Goal: Information Seeking & Learning: Learn about a topic

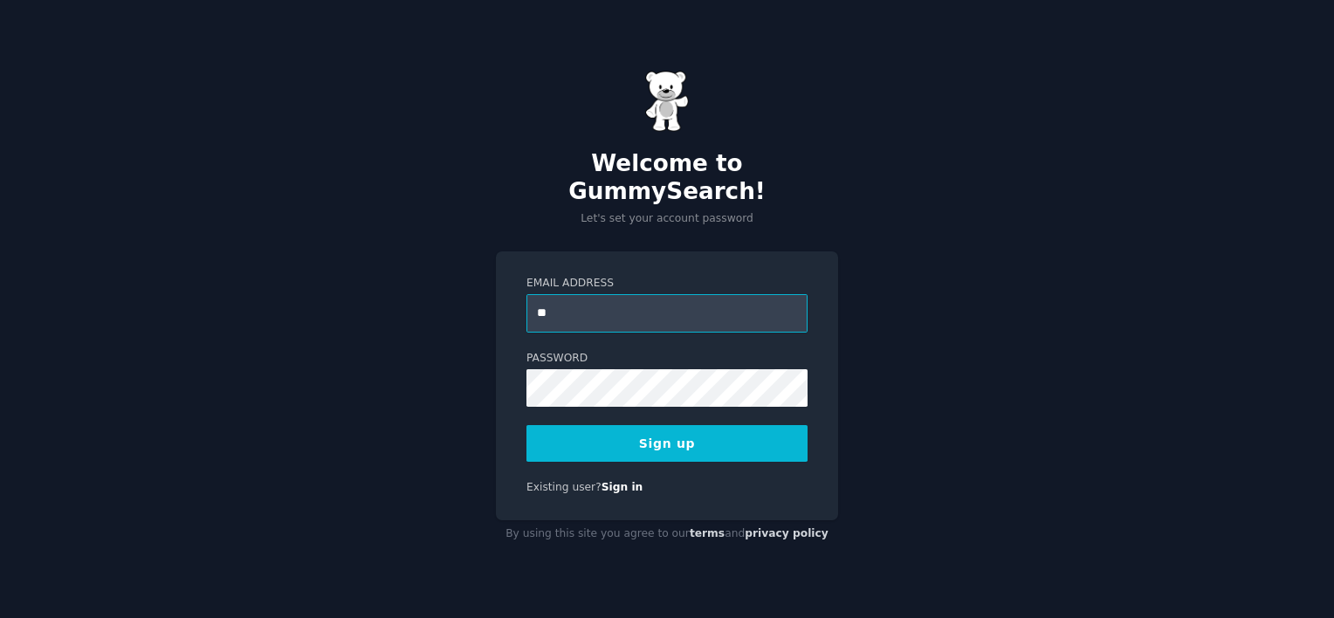
type input "**********"
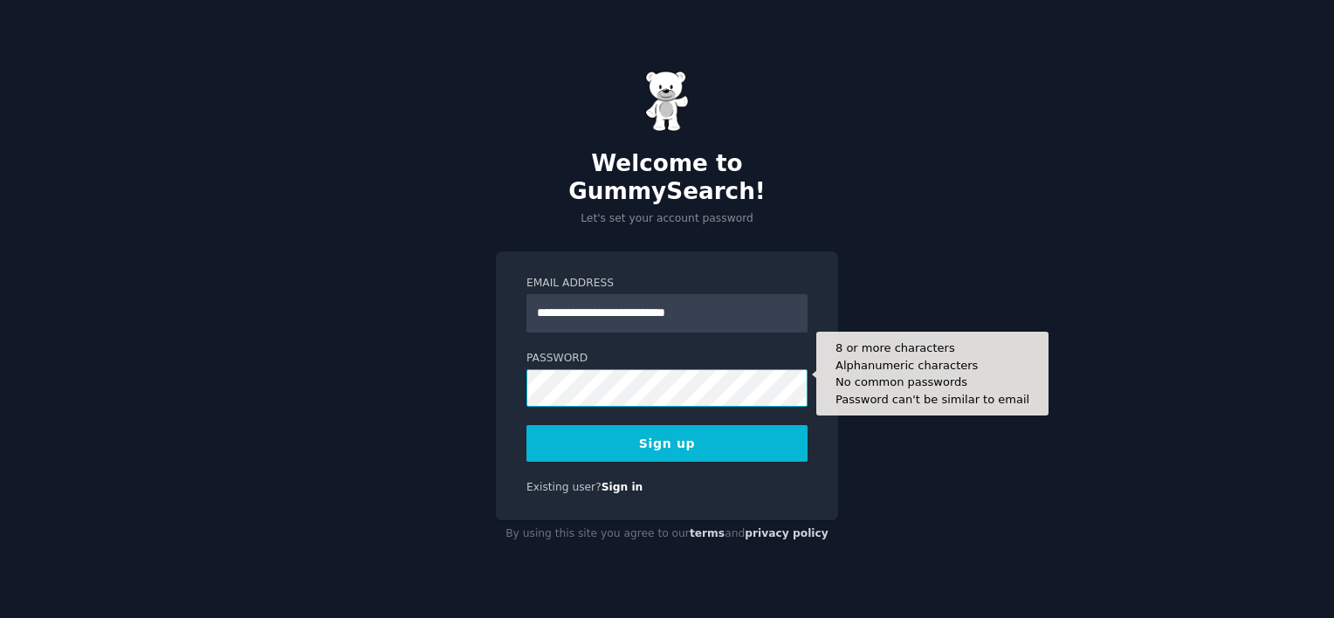
click at [526, 425] on button "Sign up" at bounding box center [666, 443] width 281 height 37
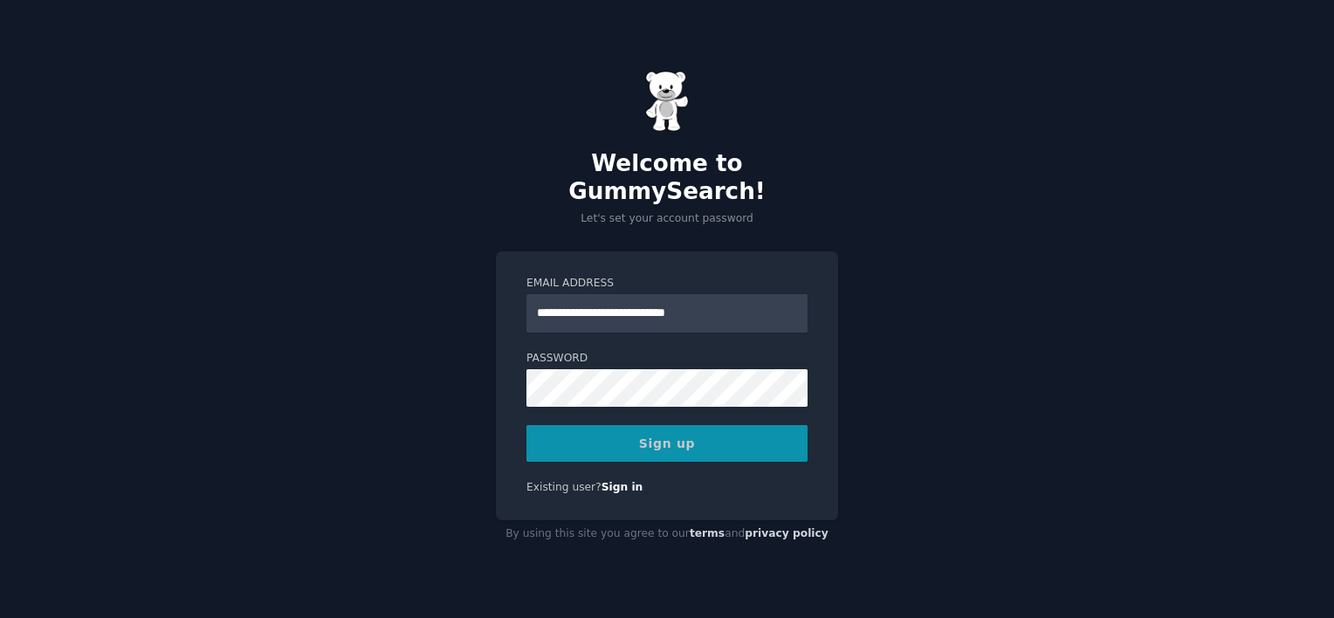
click at [667, 438] on div "Sign up" at bounding box center [666, 443] width 281 height 37
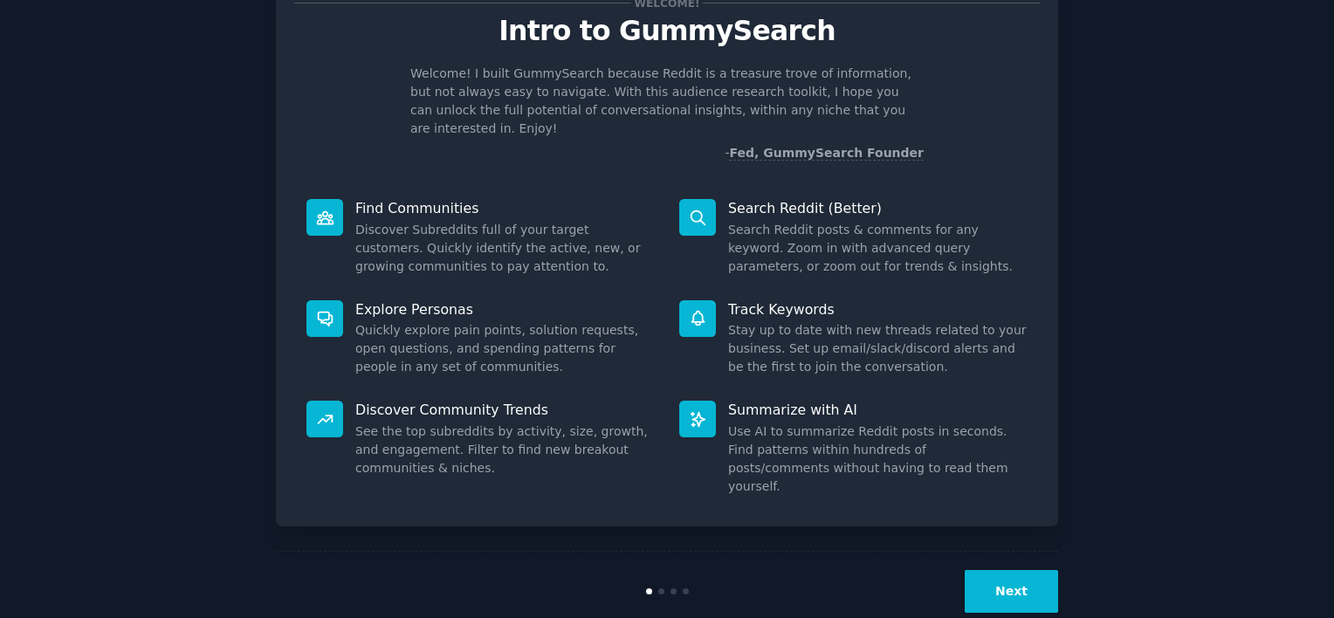
click at [1002, 570] on button "Next" at bounding box center [1011, 591] width 93 height 43
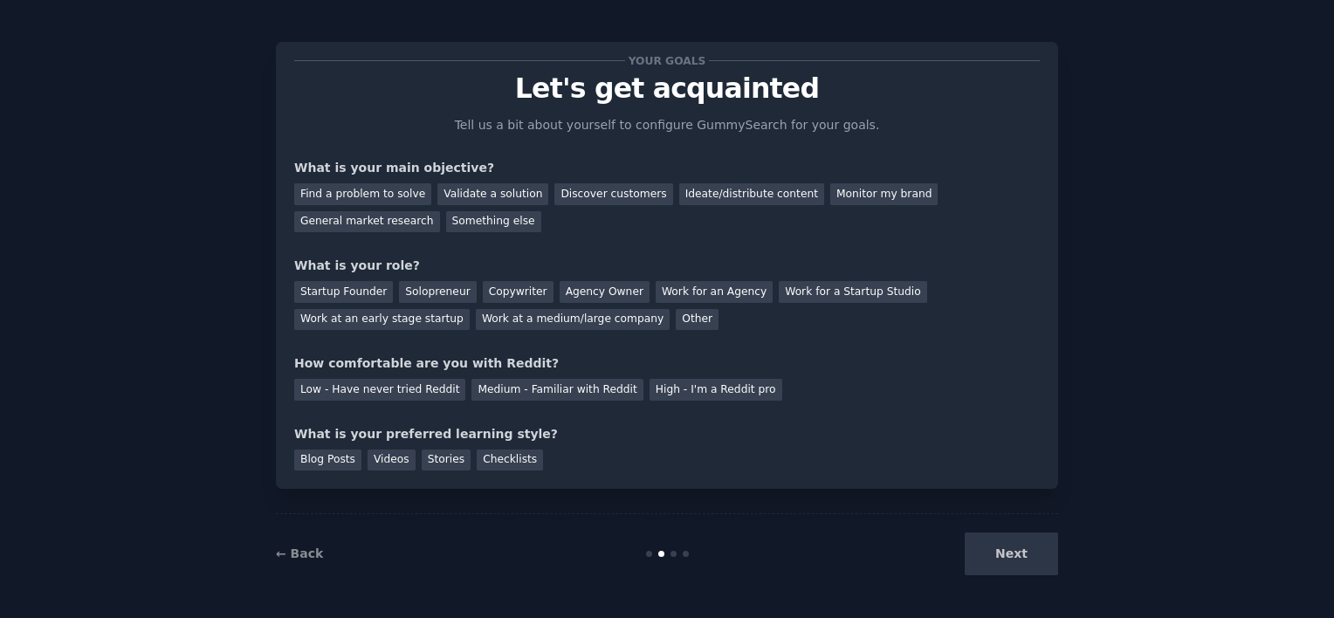
click at [1002, 552] on div "Next" at bounding box center [927, 554] width 261 height 43
click at [360, 185] on div "Find a problem to solve" at bounding box center [362, 194] width 137 height 22
click at [487, 203] on div "Validate a solution" at bounding box center [492, 194] width 111 height 22
click at [386, 187] on div "Find a problem to solve" at bounding box center [362, 194] width 137 height 22
drag, startPoint x: 404, startPoint y: 292, endPoint x: 417, endPoint y: 348, distance: 58.2
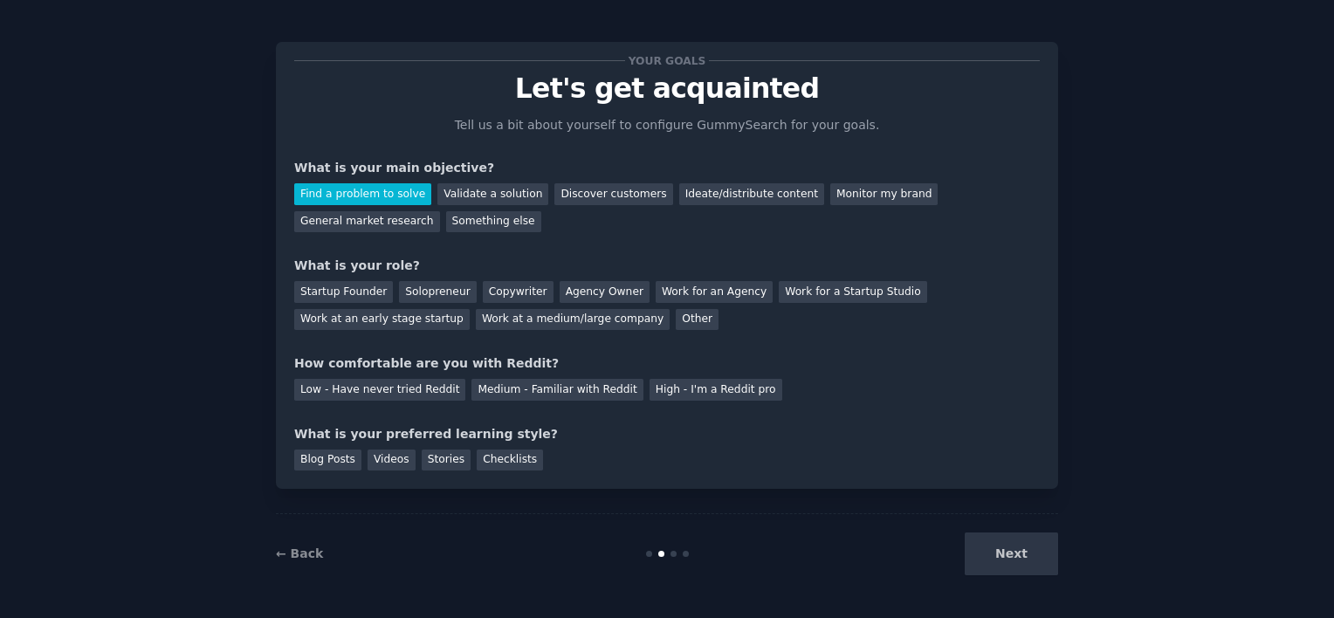
click at [405, 292] on div "Solopreneur" at bounding box center [437, 292] width 77 height 22
click at [479, 394] on div "Medium - Familiar with Reddit" at bounding box center [556, 390] width 171 height 22
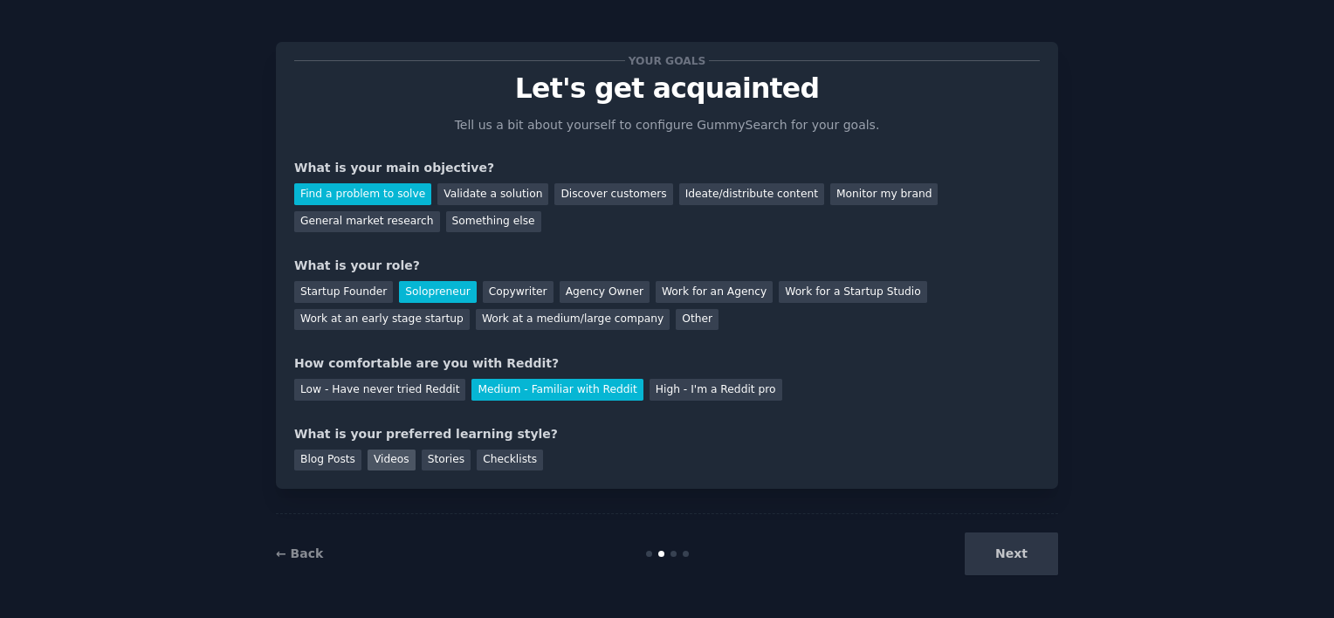
click at [399, 470] on div "Videos" at bounding box center [392, 461] width 48 height 22
click at [1018, 562] on button "Next" at bounding box center [1011, 554] width 93 height 43
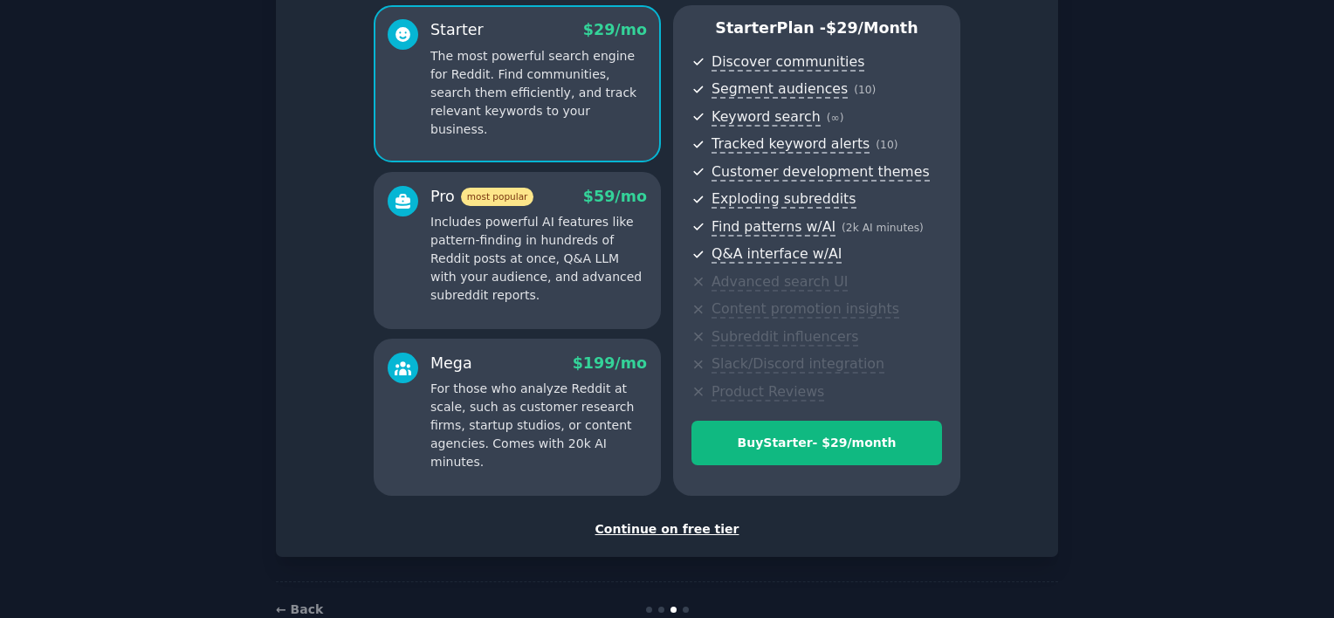
scroll to position [182, 0]
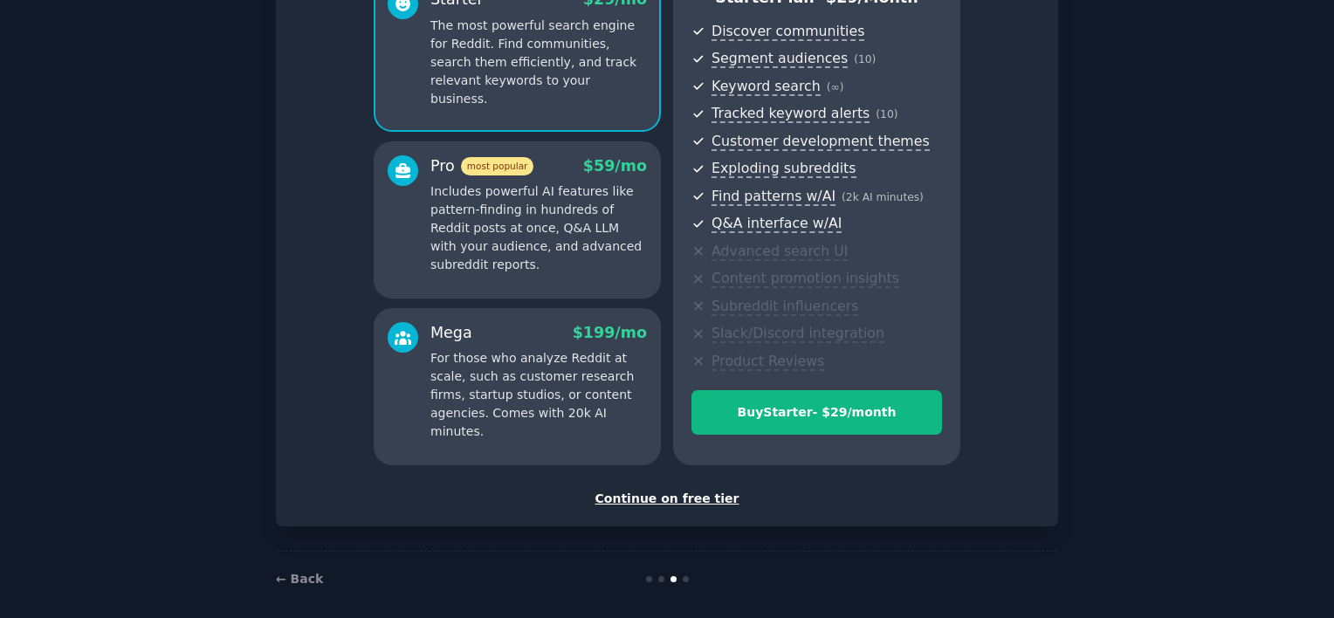
click at [670, 503] on div "Continue on free tier" at bounding box center [667, 499] width 746 height 18
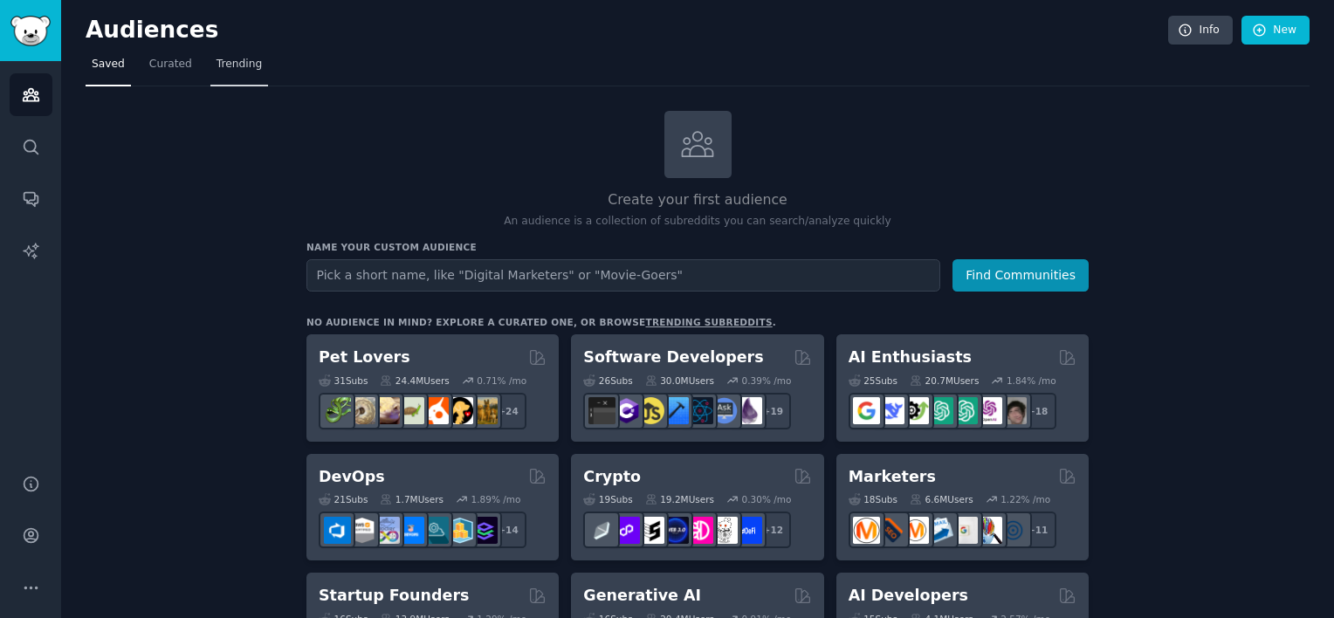
click at [230, 59] on span "Trending" at bounding box center [239, 65] width 45 height 16
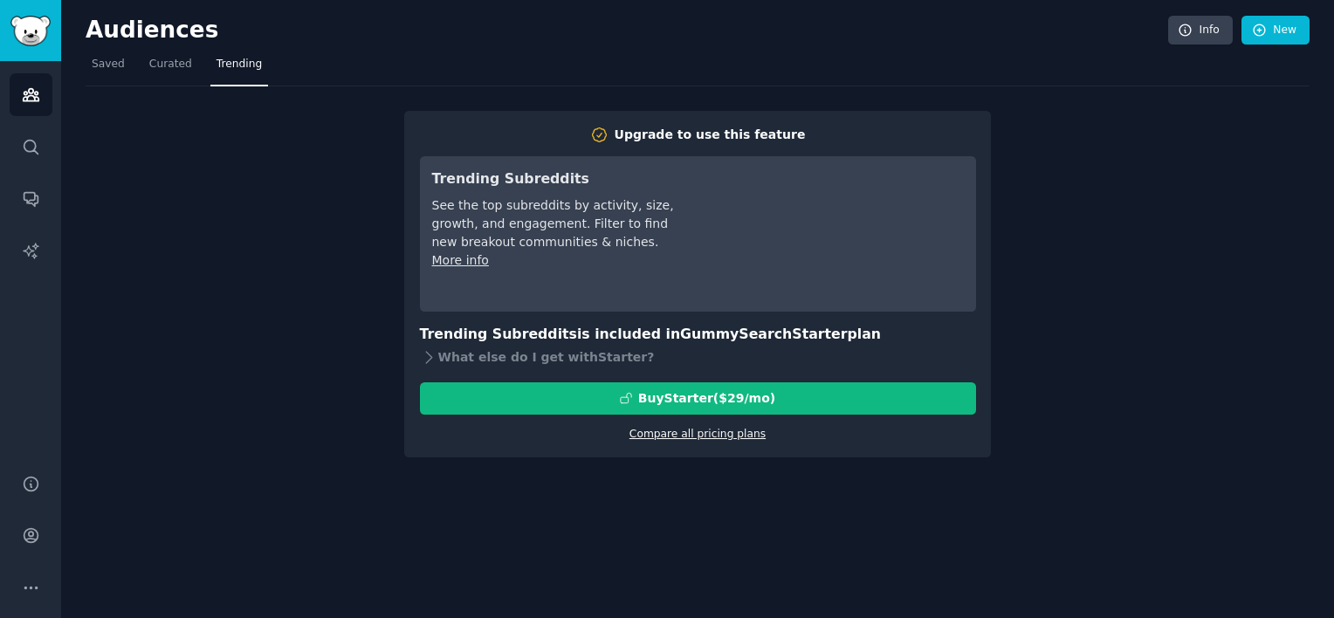
click at [691, 429] on link "Compare all pricing plans" at bounding box center [697, 434] width 136 height 12
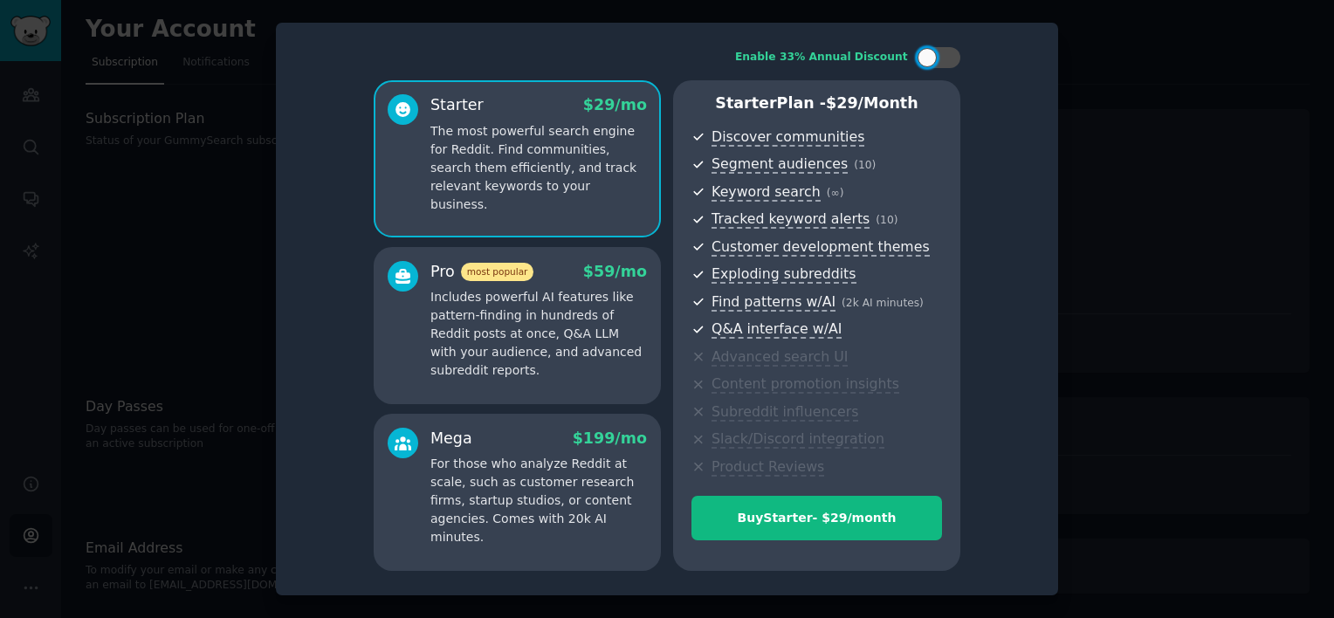
click at [1100, 53] on div at bounding box center [667, 309] width 1334 height 618
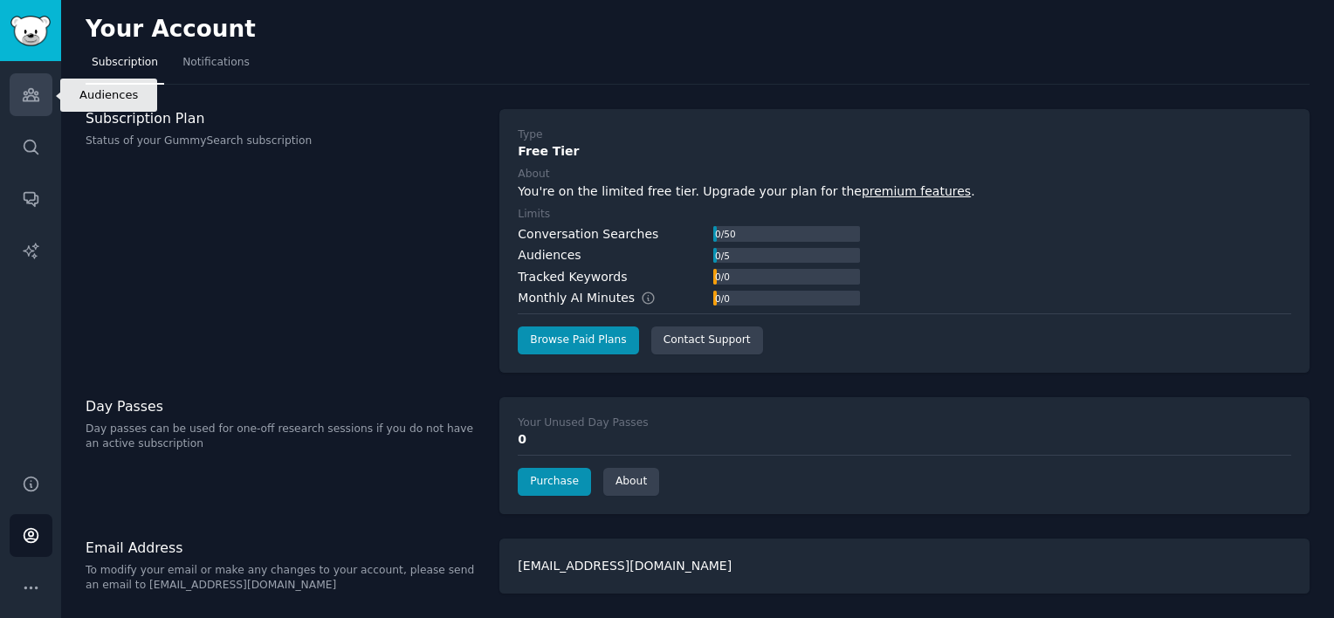
click at [24, 86] on icon "Sidebar" at bounding box center [31, 95] width 18 height 18
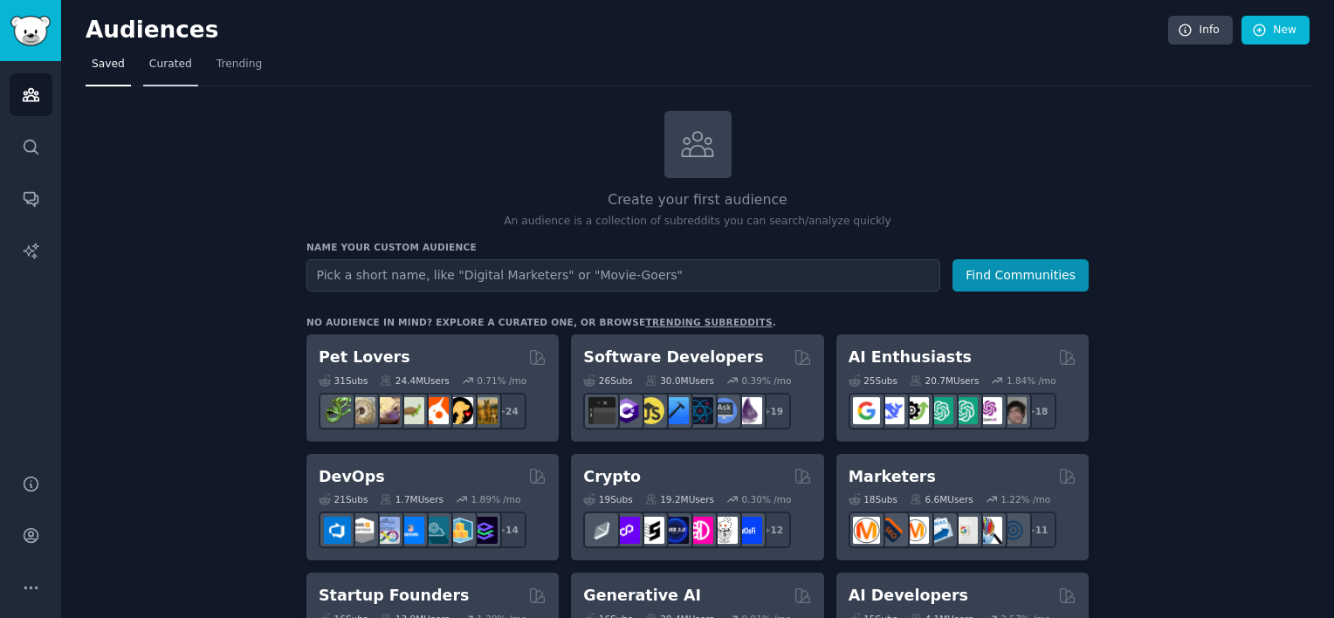
click at [157, 77] on link "Curated" at bounding box center [170, 69] width 55 height 36
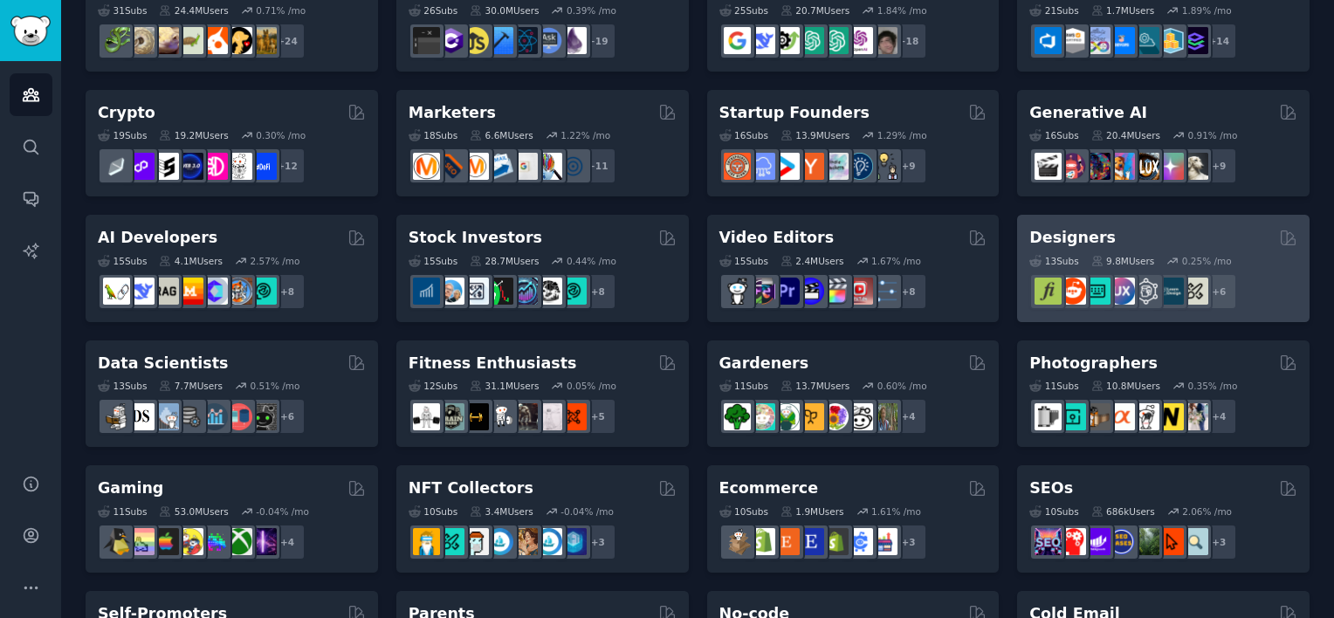
scroll to position [175, 0]
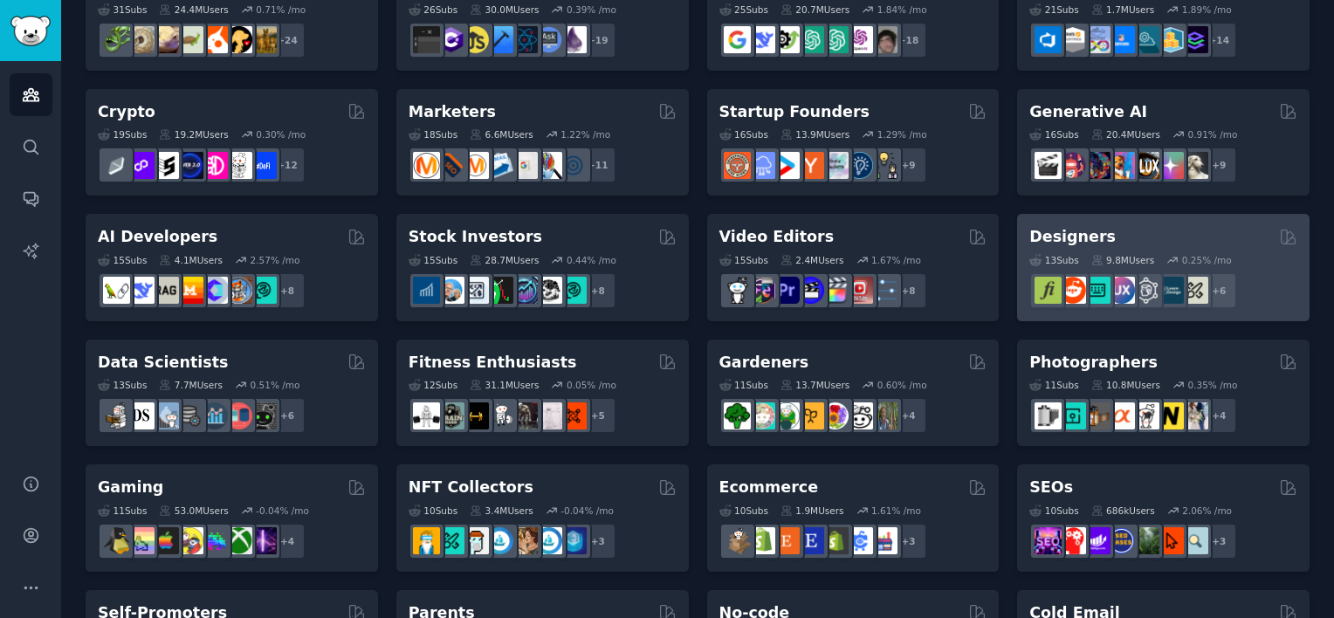
click at [1173, 251] on div "13 Sub s 9.8M Users 0.25 % /mo r/logodesign + 6" at bounding box center [1163, 278] width 268 height 61
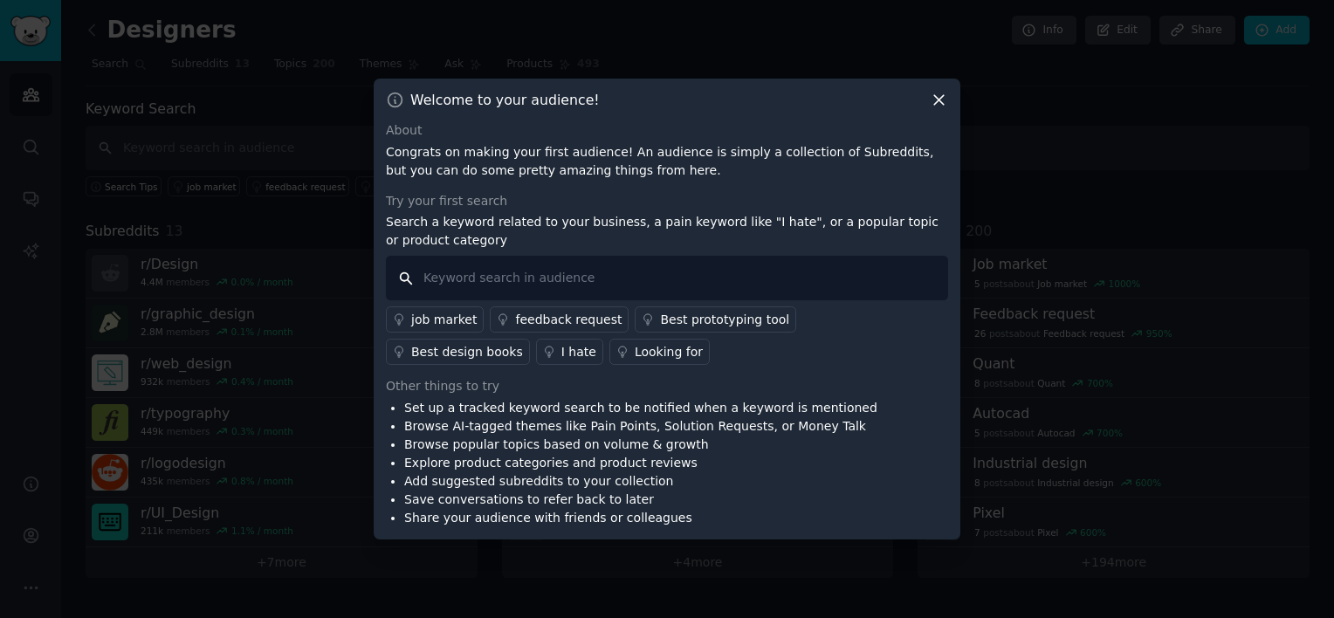
click at [564, 294] on input "text" at bounding box center [667, 278] width 562 height 45
type input "architecture"
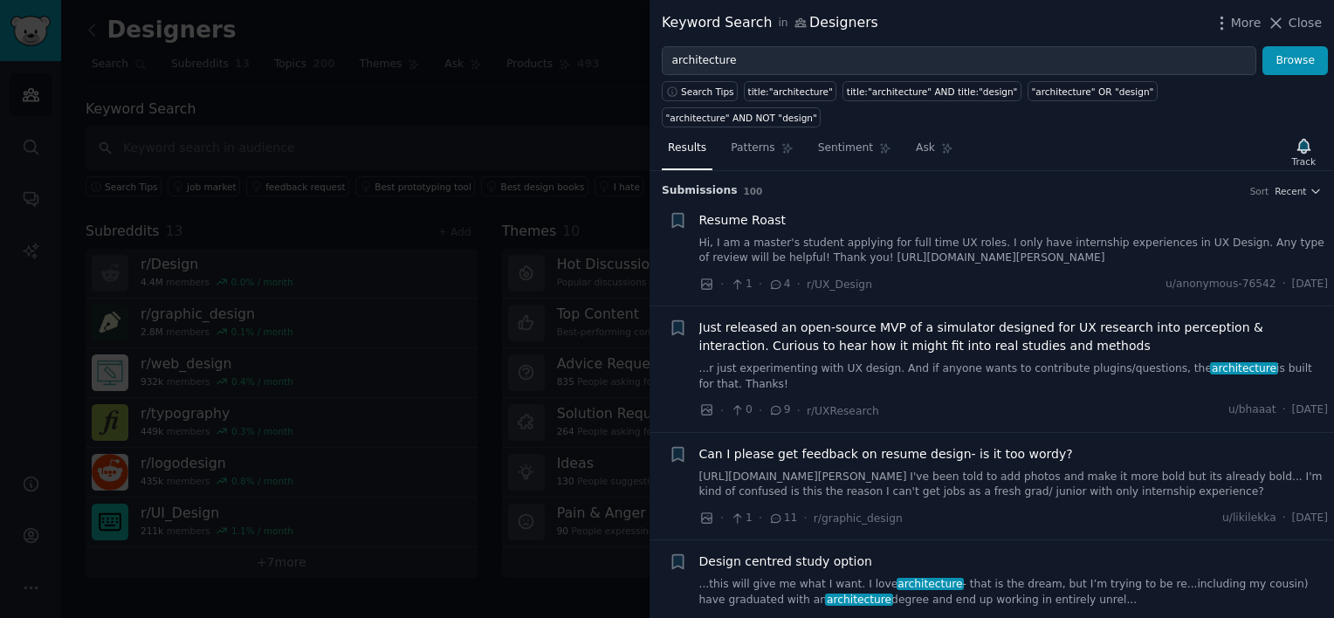
click at [1296, 29] on span "Close" at bounding box center [1305, 23] width 33 height 18
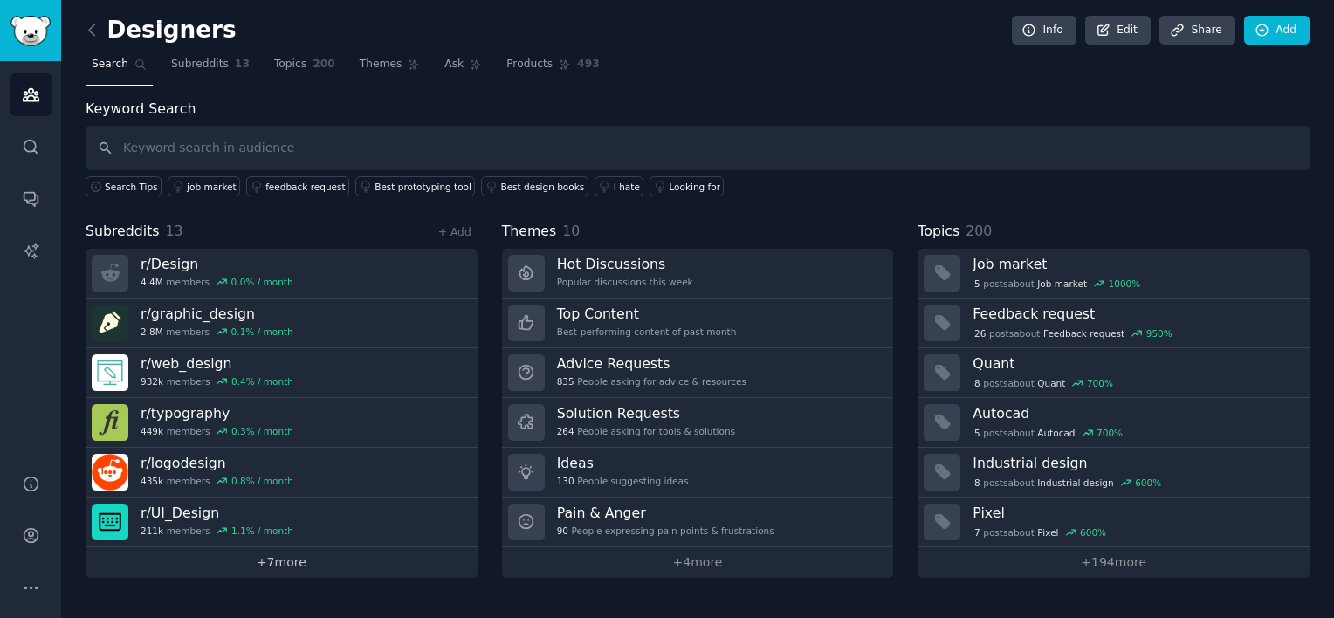
click at [238, 552] on link "+ 7 more" at bounding box center [282, 562] width 392 height 31
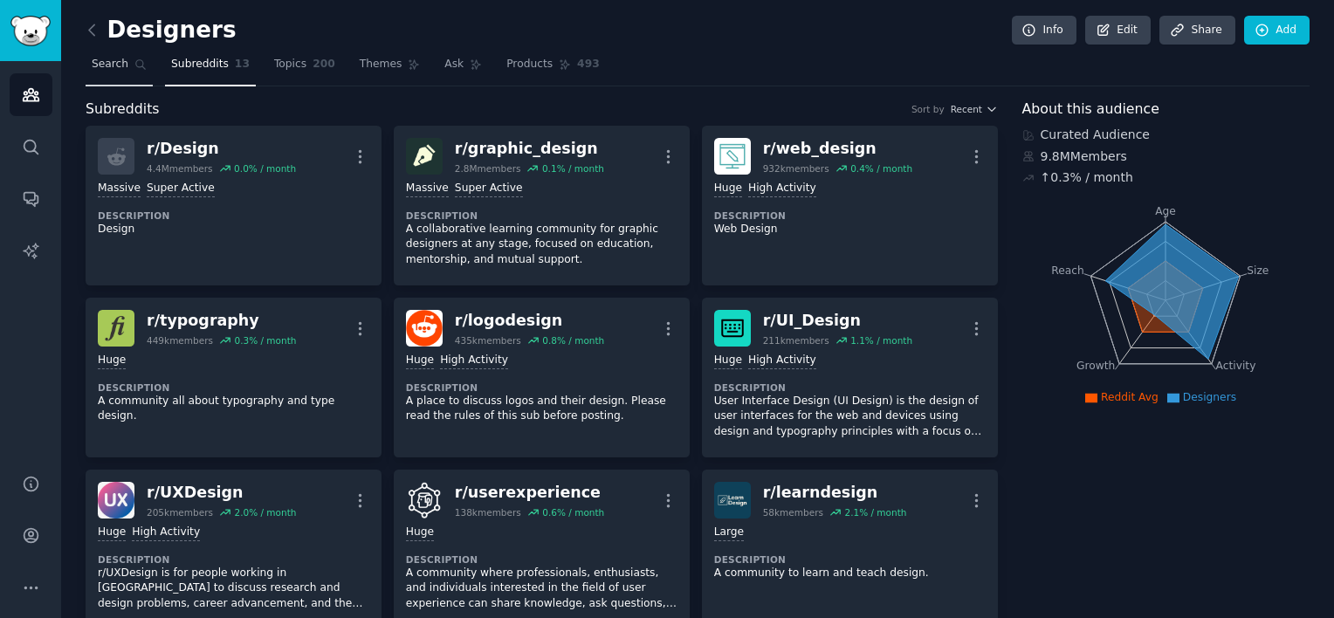
click at [116, 72] on link "Search" at bounding box center [119, 69] width 67 height 36
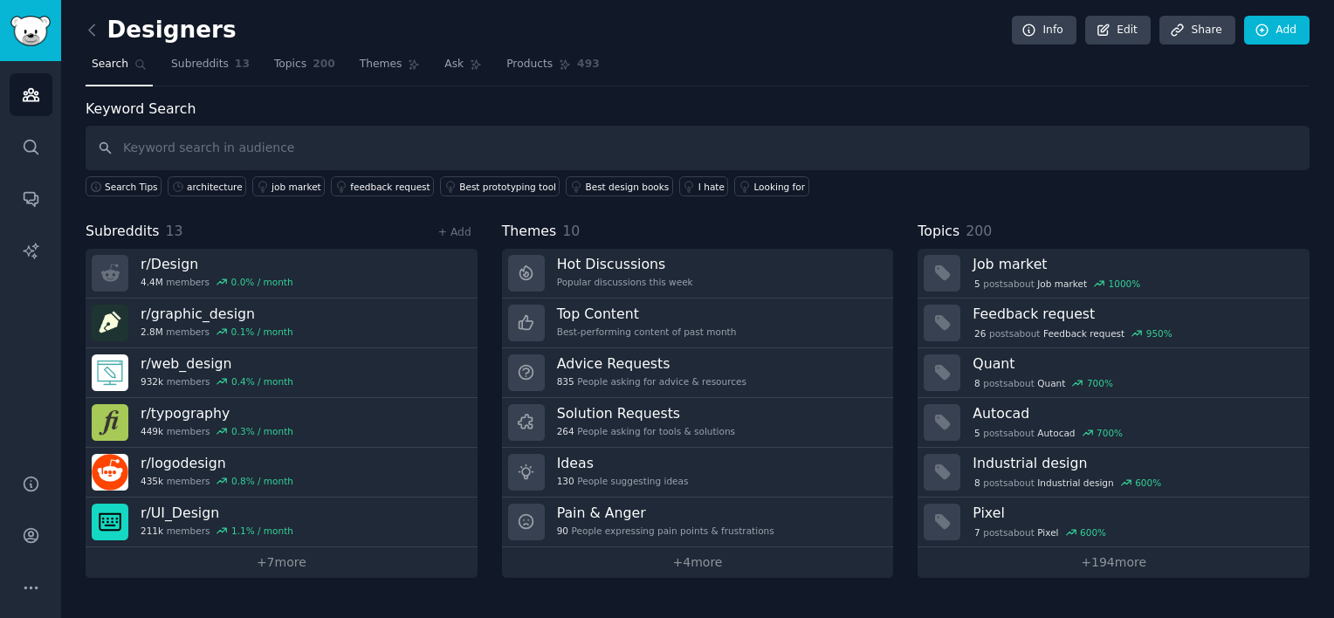
click at [84, 12] on div "Designers Info Edit Share Add Search Subreddits 13 Topics 200 Themes Ask Produc…" at bounding box center [697, 309] width 1273 height 618
click at [86, 17] on link at bounding box center [97, 31] width 22 height 28
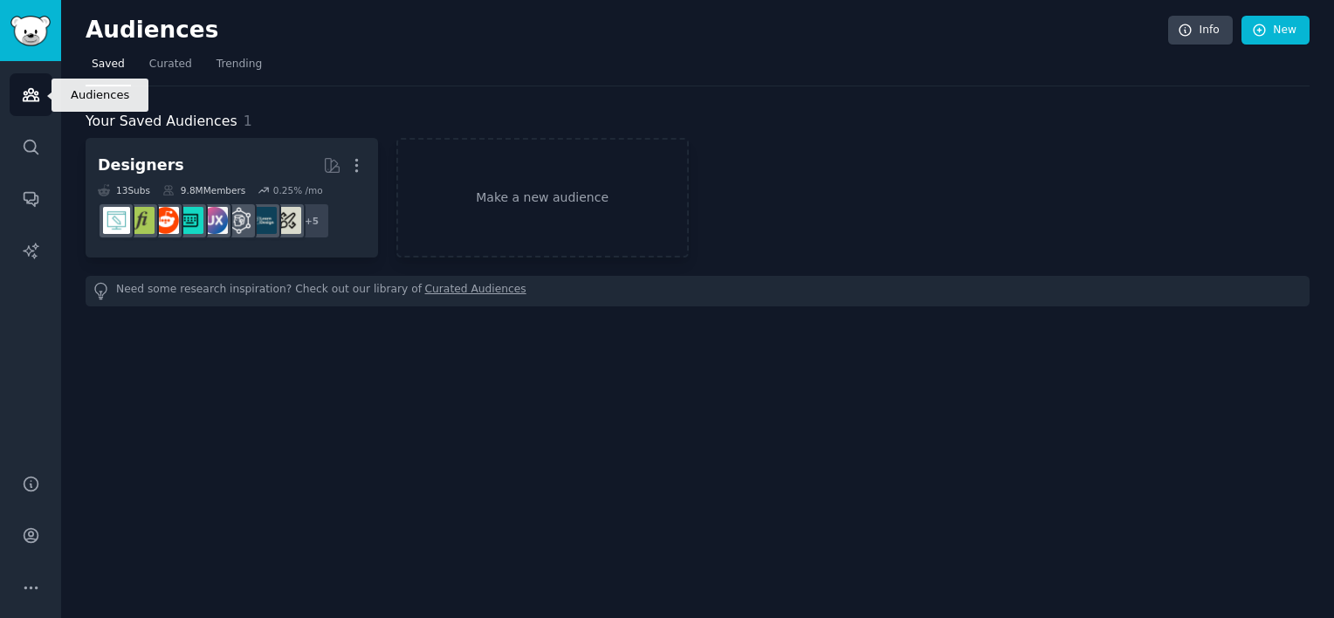
click at [33, 87] on icon "Sidebar" at bounding box center [31, 95] width 18 height 18
click at [32, 90] on icon "Sidebar" at bounding box center [31, 95] width 16 height 12
click at [152, 65] on span "Curated" at bounding box center [170, 65] width 43 height 16
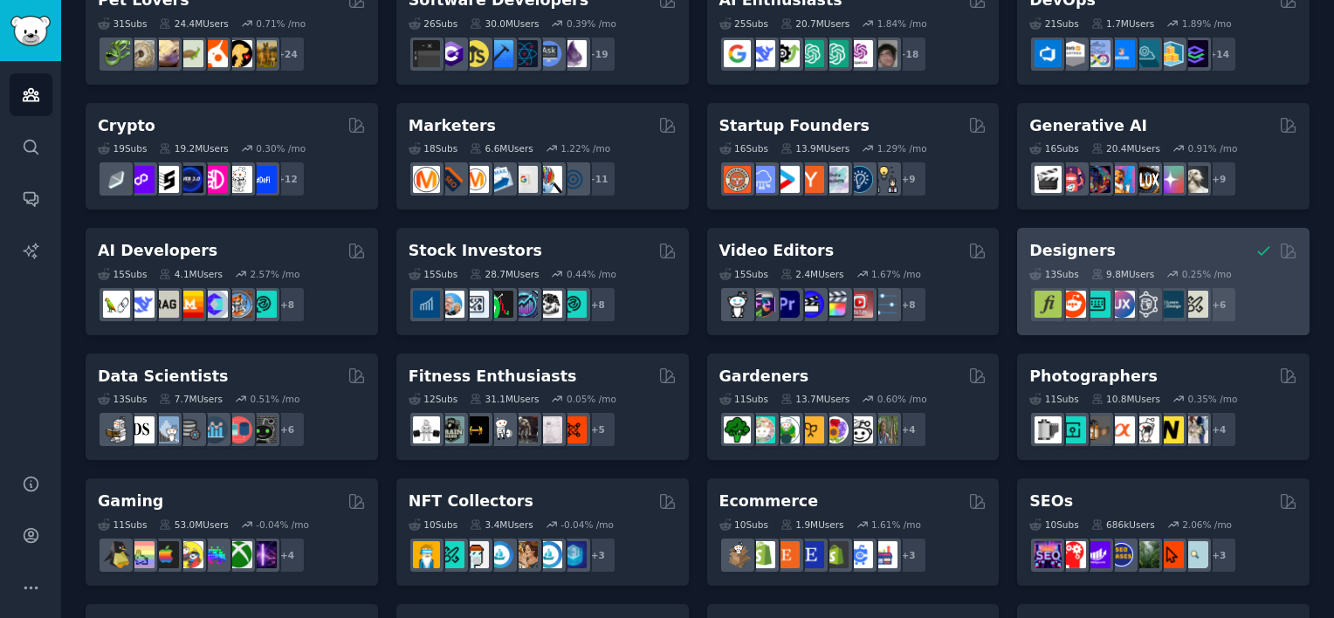
scroll to position [175, 0]
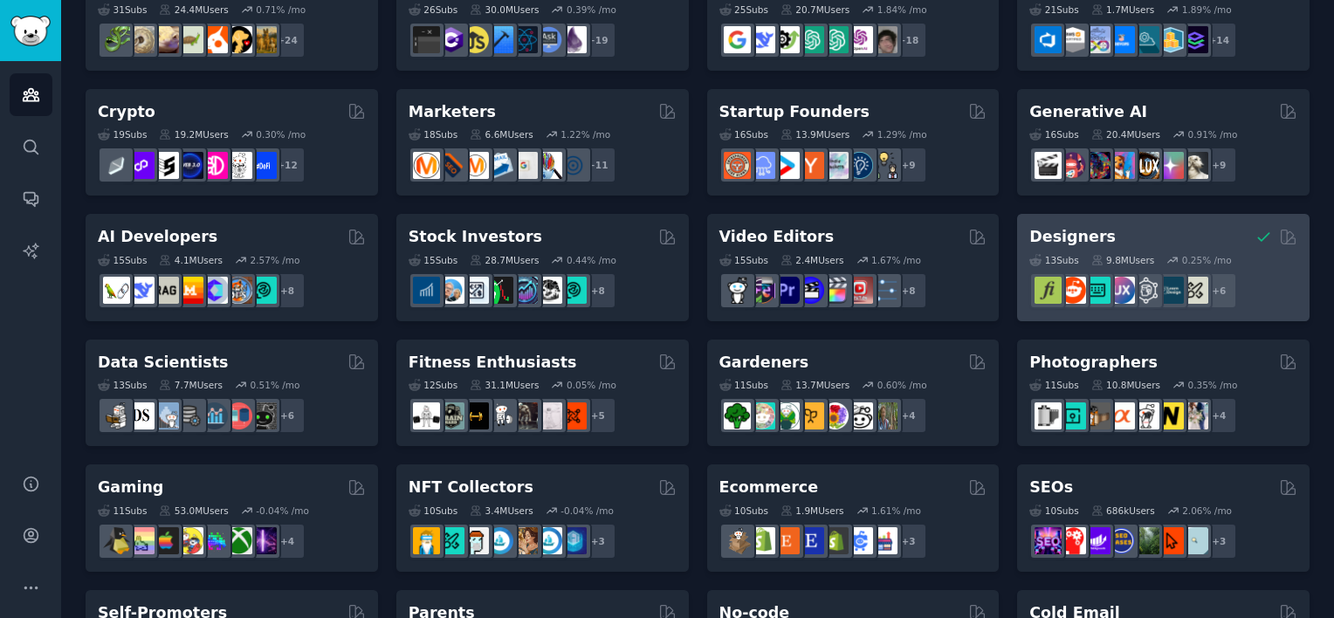
click at [1208, 237] on div "Designers" at bounding box center [1163, 237] width 268 height 22
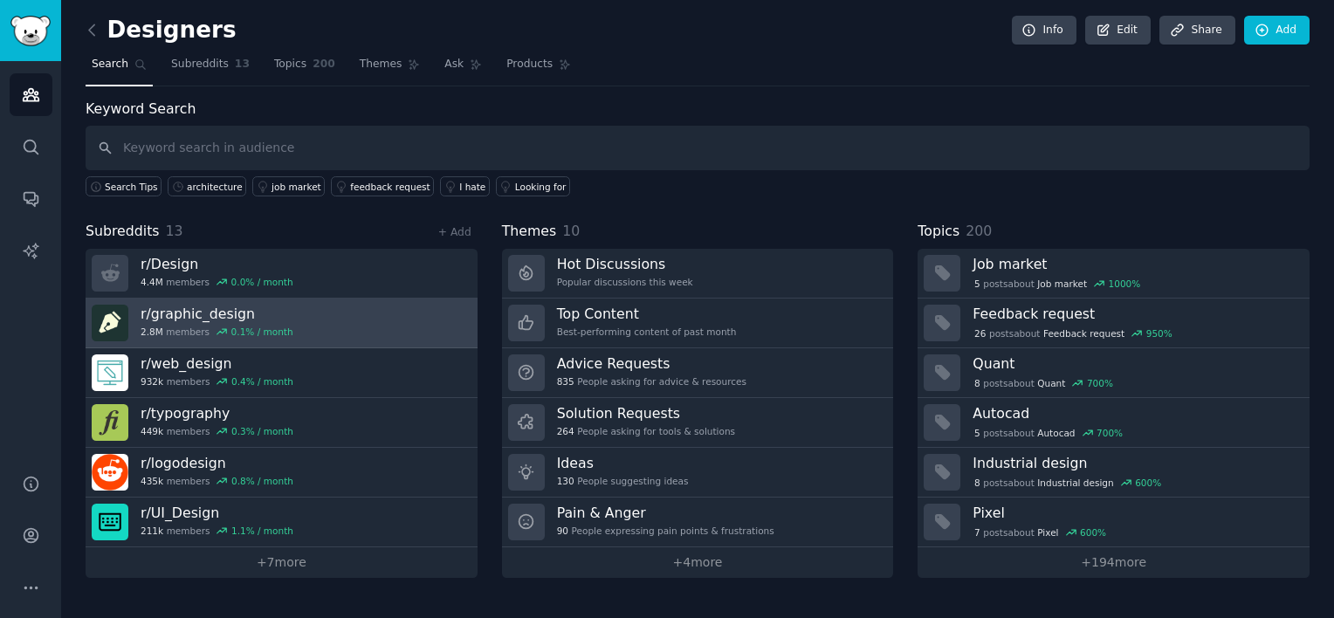
click at [206, 315] on h3 "r/ graphic_design" at bounding box center [217, 314] width 153 height 18
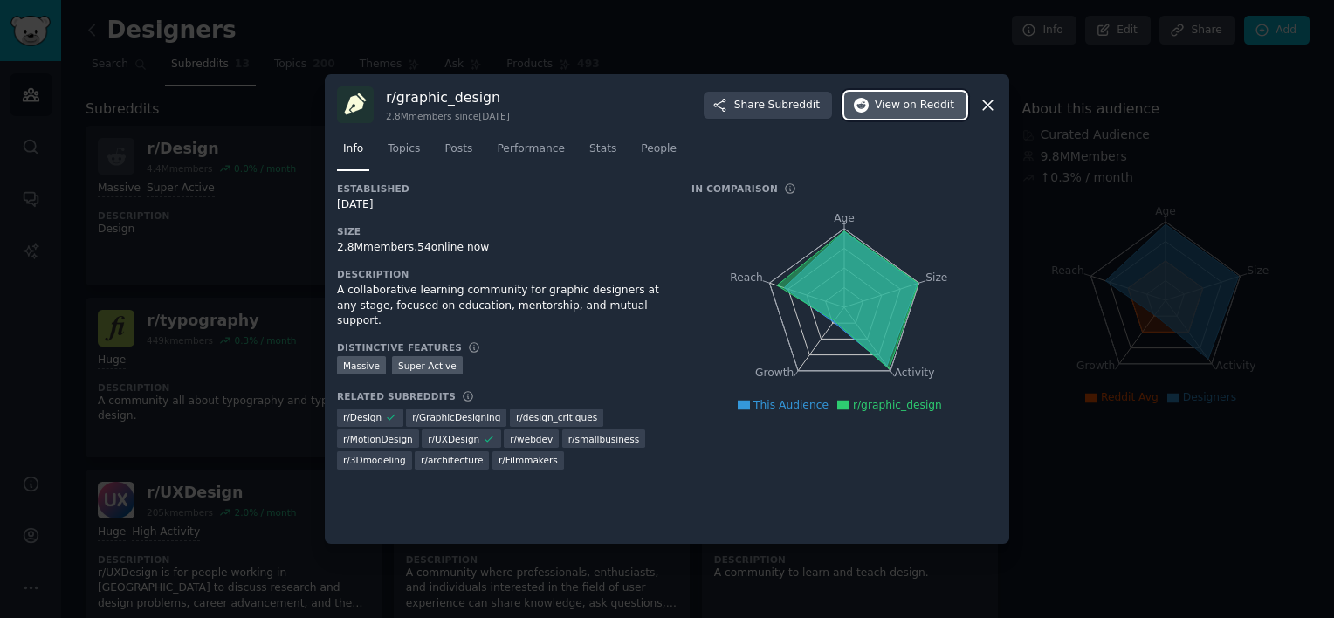
click at [950, 107] on span "on Reddit" at bounding box center [929, 106] width 51 height 16
